Goal: Check status

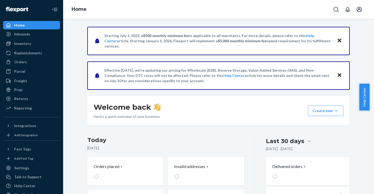
drag, startPoint x: 33, startPoint y: 60, endPoint x: 59, endPoint y: 64, distance: 26.0
click at [33, 60] on div "Orders" at bounding box center [32, 61] width 56 height 7
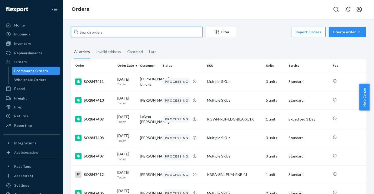
click at [109, 31] on input "text" at bounding box center [136, 32] width 131 height 11
paste input "SO2847445"
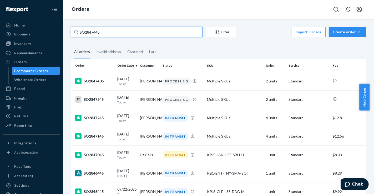
type input "SO2847445"
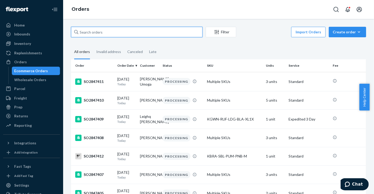
paste input "SO2847445"
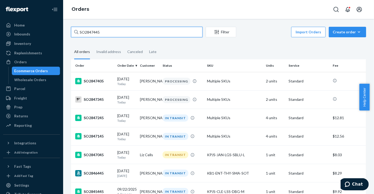
type input "SO2847445"
